Goal: Check status: Check status

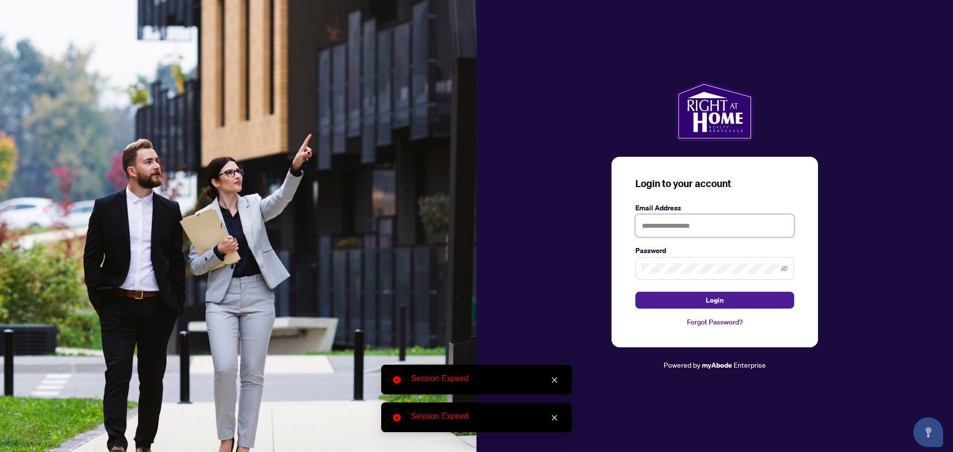
click at [660, 226] on input "text" at bounding box center [714, 225] width 159 height 23
type input "**********"
click at [785, 266] on icon "eye-invisible" at bounding box center [784, 268] width 7 height 7
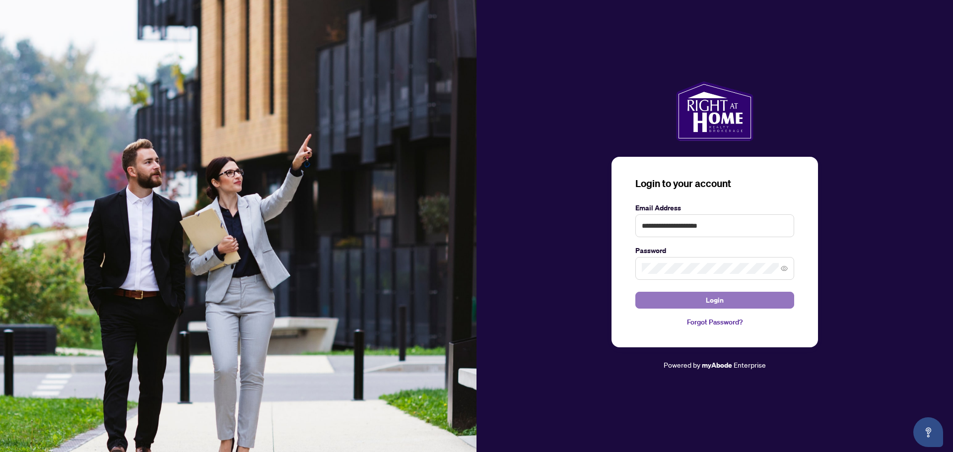
click at [715, 301] on span "Login" at bounding box center [715, 300] width 18 height 16
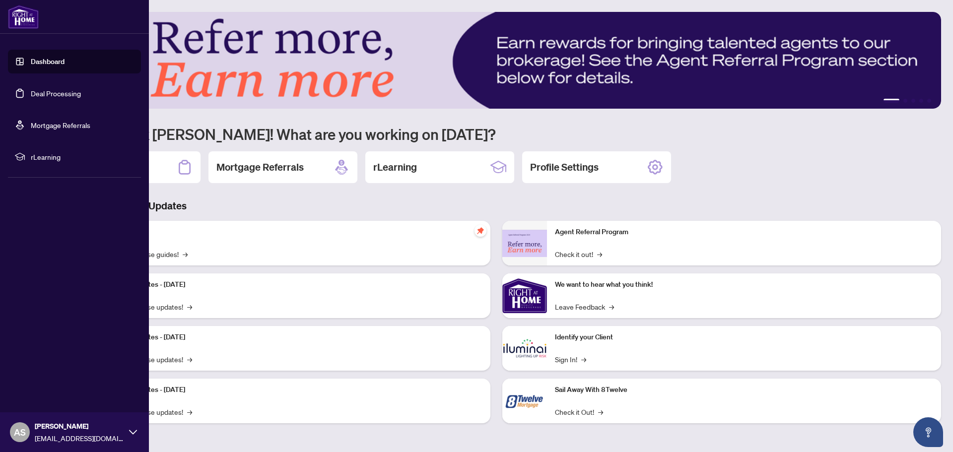
click at [50, 94] on link "Deal Processing" at bounding box center [56, 93] width 50 height 9
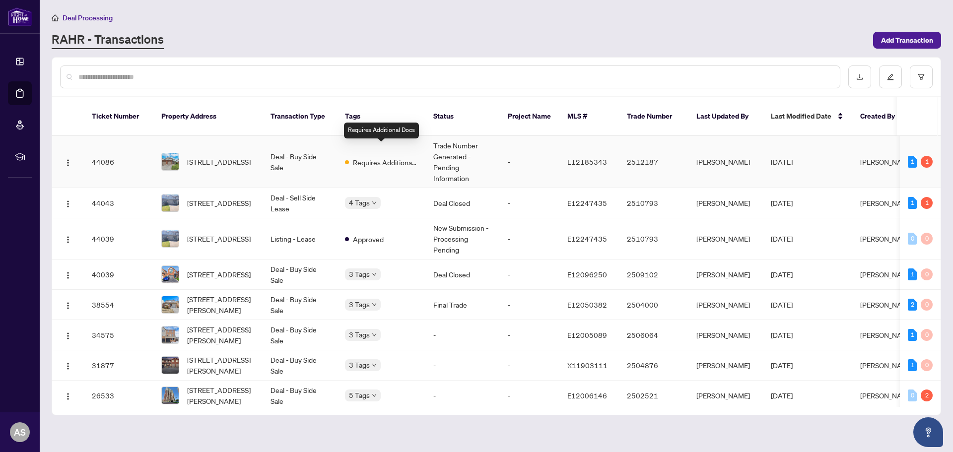
click at [380, 157] on span "Requires Additional Docs" at bounding box center [385, 162] width 65 height 11
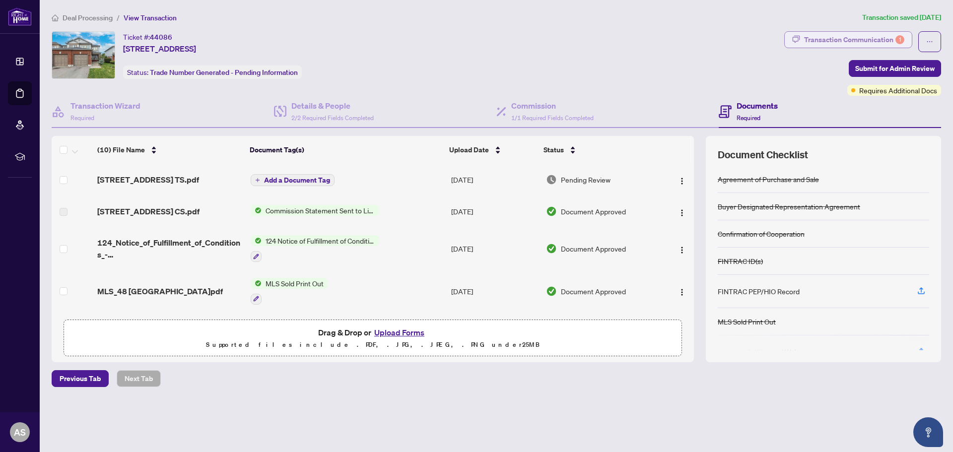
click at [836, 37] on div "Transaction Communication 1" at bounding box center [854, 40] width 100 height 16
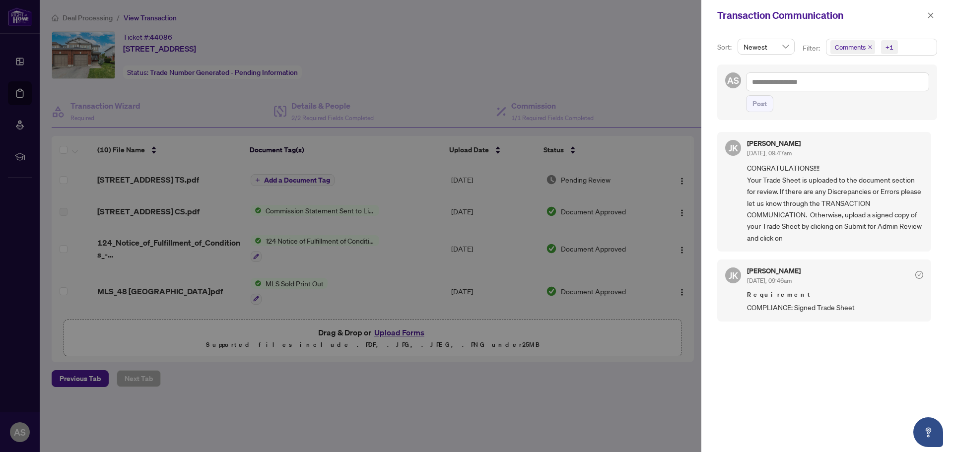
click at [628, 398] on div at bounding box center [476, 226] width 953 height 452
click at [19, 60] on div at bounding box center [476, 226] width 953 height 452
click at [931, 15] on icon "close" at bounding box center [930, 14] width 5 height 5
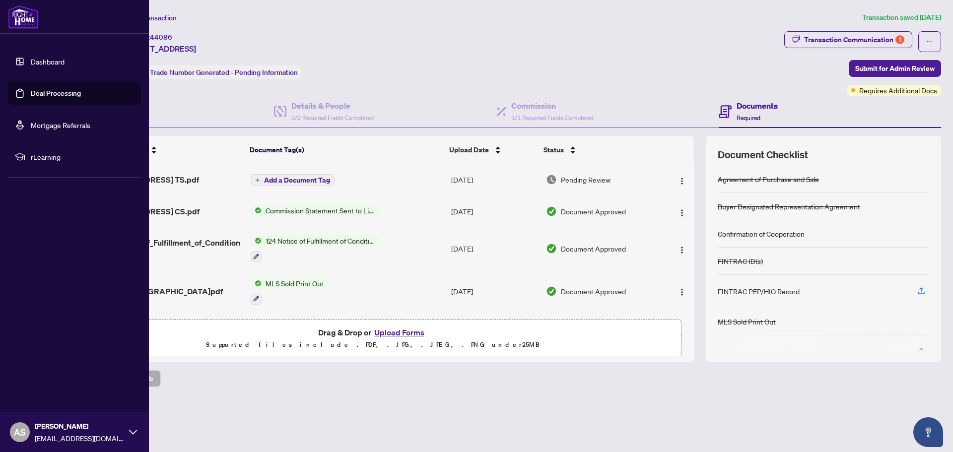
click at [45, 62] on link "Dashboard" at bounding box center [48, 61] width 34 height 9
